Goal: Transaction & Acquisition: Obtain resource

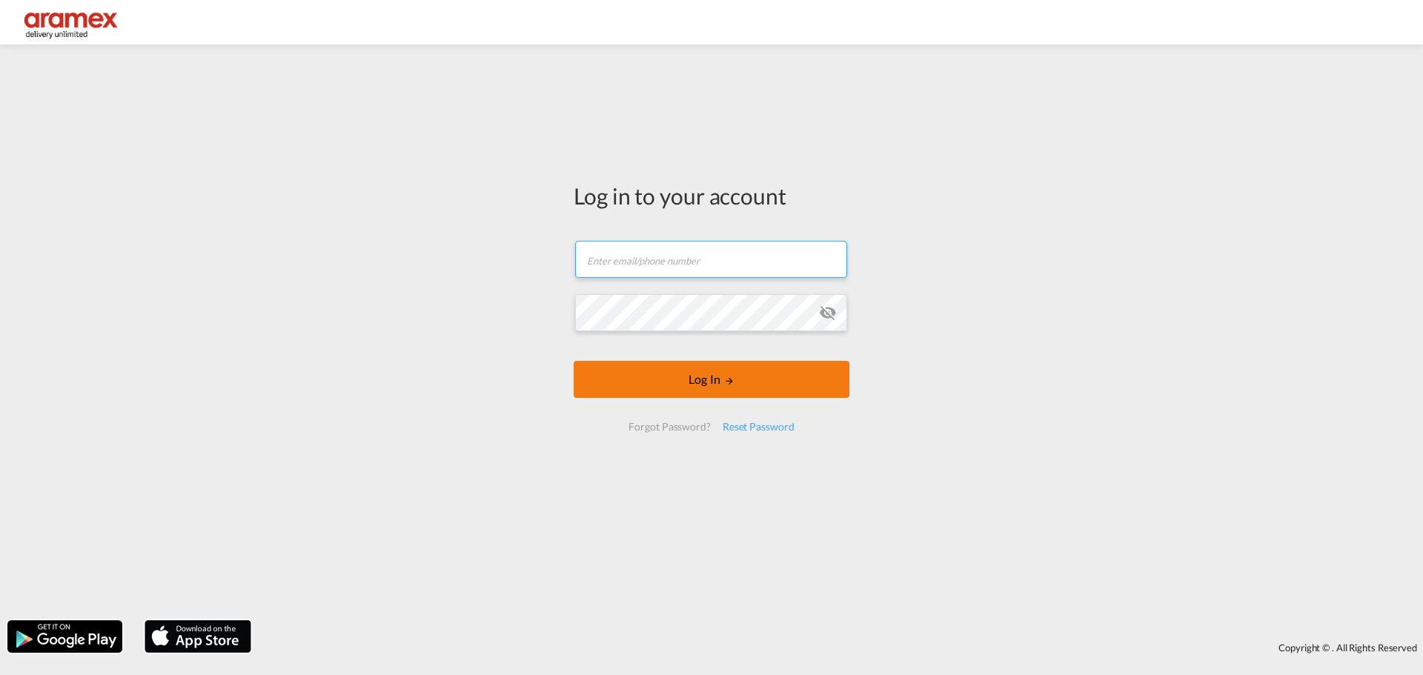
type input "faiyaazn@aramex.com"
click at [671, 373] on button "Log In" at bounding box center [712, 379] width 276 height 37
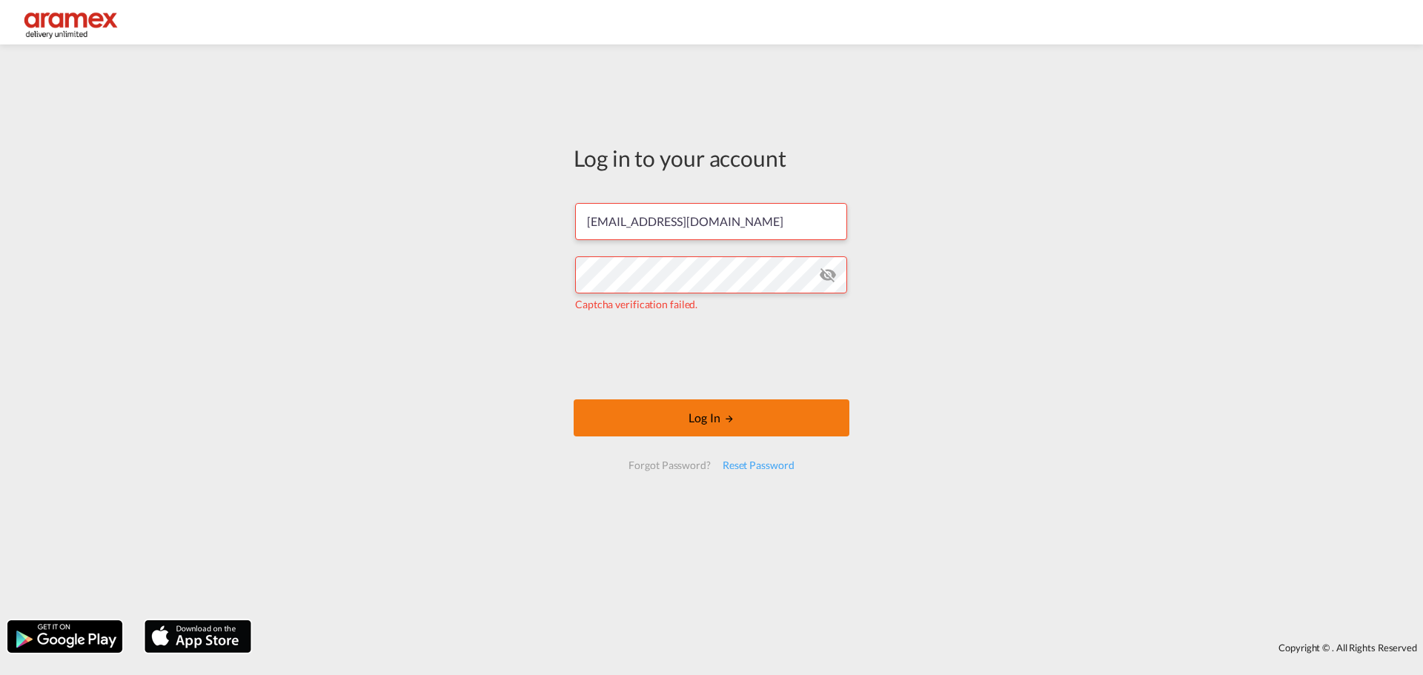
click at [711, 422] on button "Log In" at bounding box center [712, 417] width 276 height 37
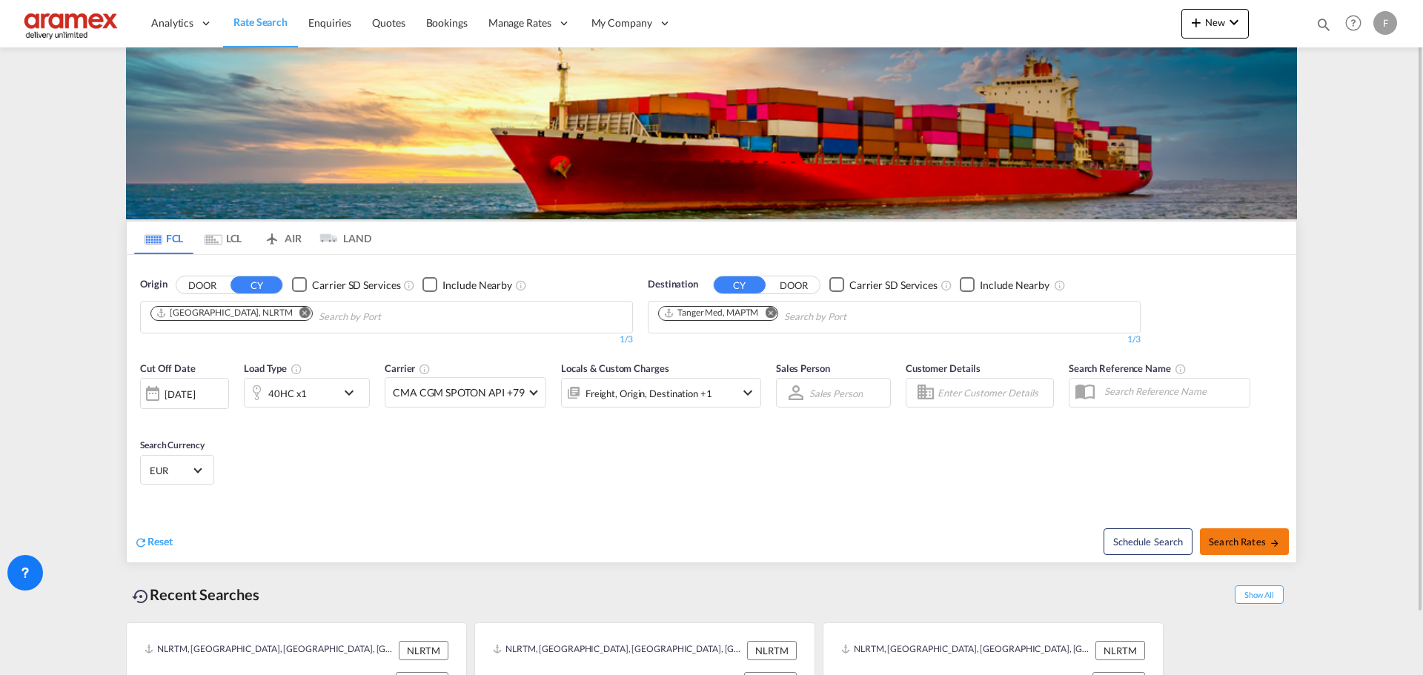
click at [1235, 541] on span "Search Rates" at bounding box center [1244, 542] width 71 height 12
type input "NLRTM to MAPTM / [DATE]"
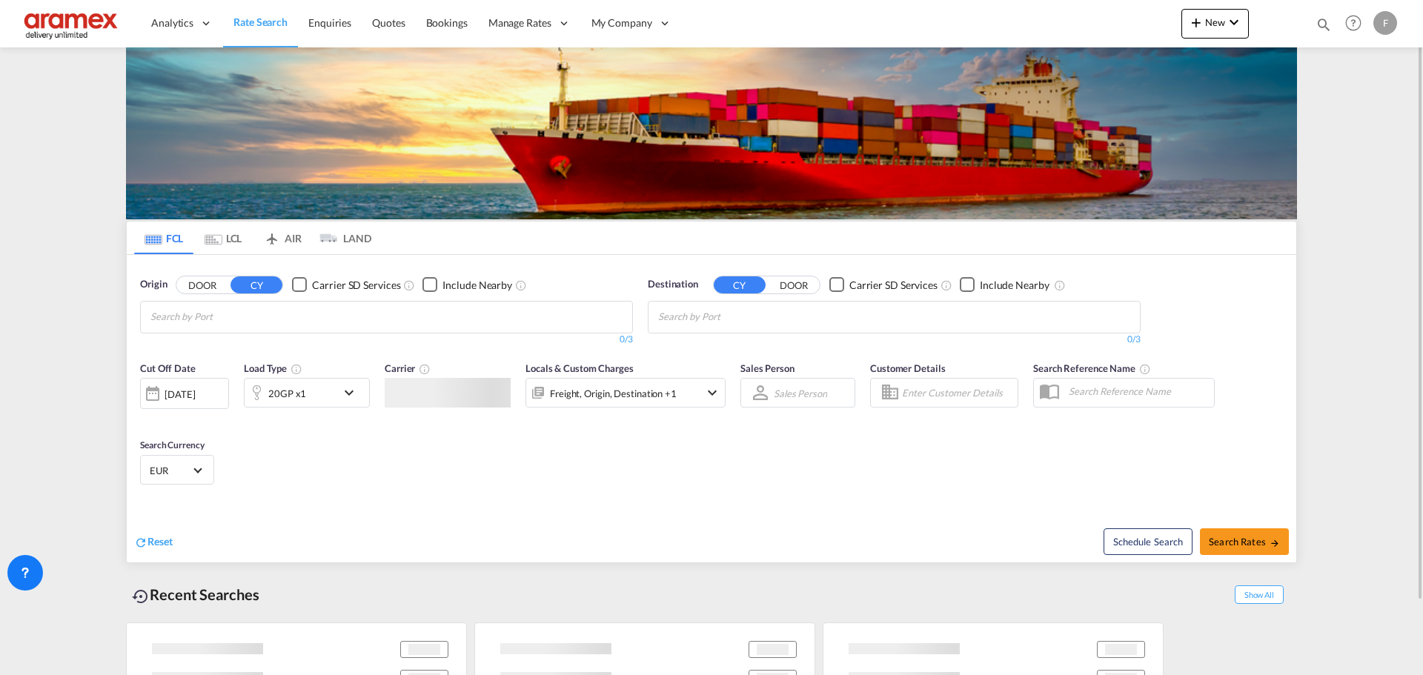
click at [757, 496] on div "Cut Off Date [DATE] [DATE] Load Type 20GP x1 Carrier Locals & Custom Charges Fr…" at bounding box center [711, 425] width 1169 height 144
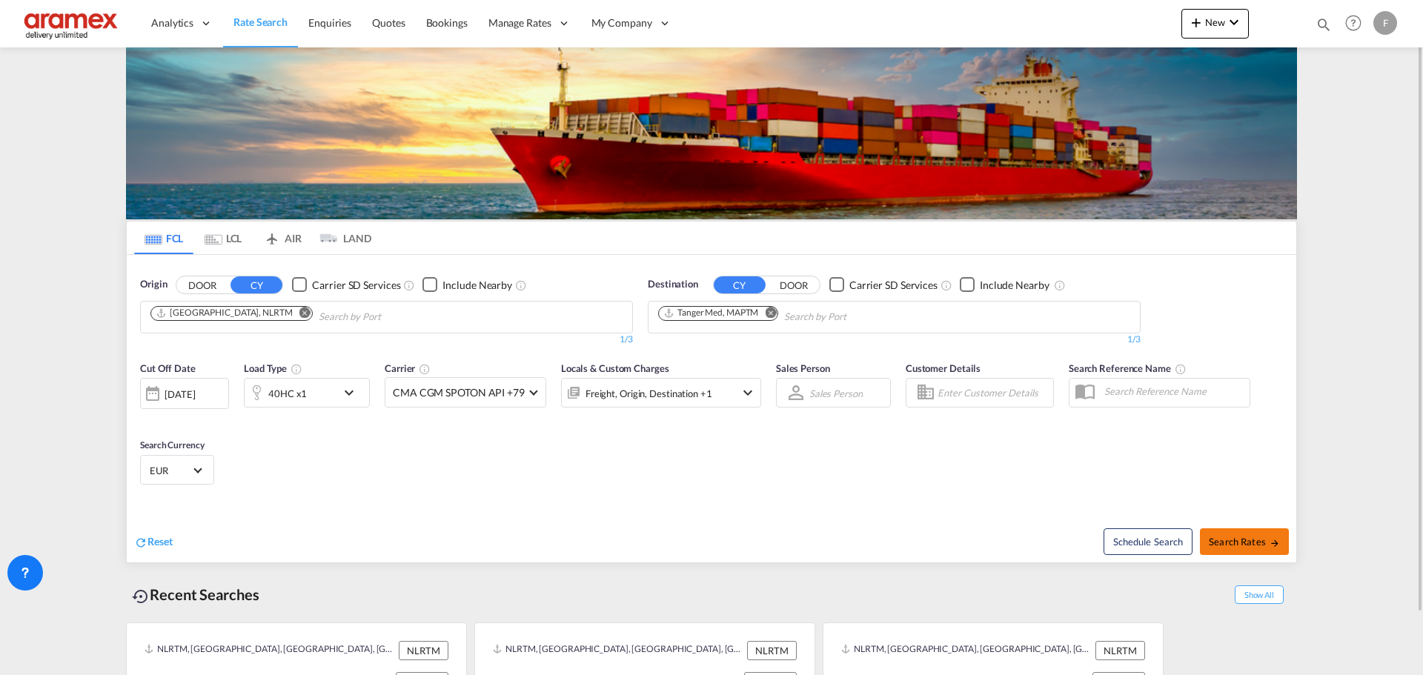
click at [1259, 551] on button "Search Rates" at bounding box center [1244, 541] width 89 height 27
type input "NLRTM to MAPTM / [DATE]"
